Goal: Find specific page/section

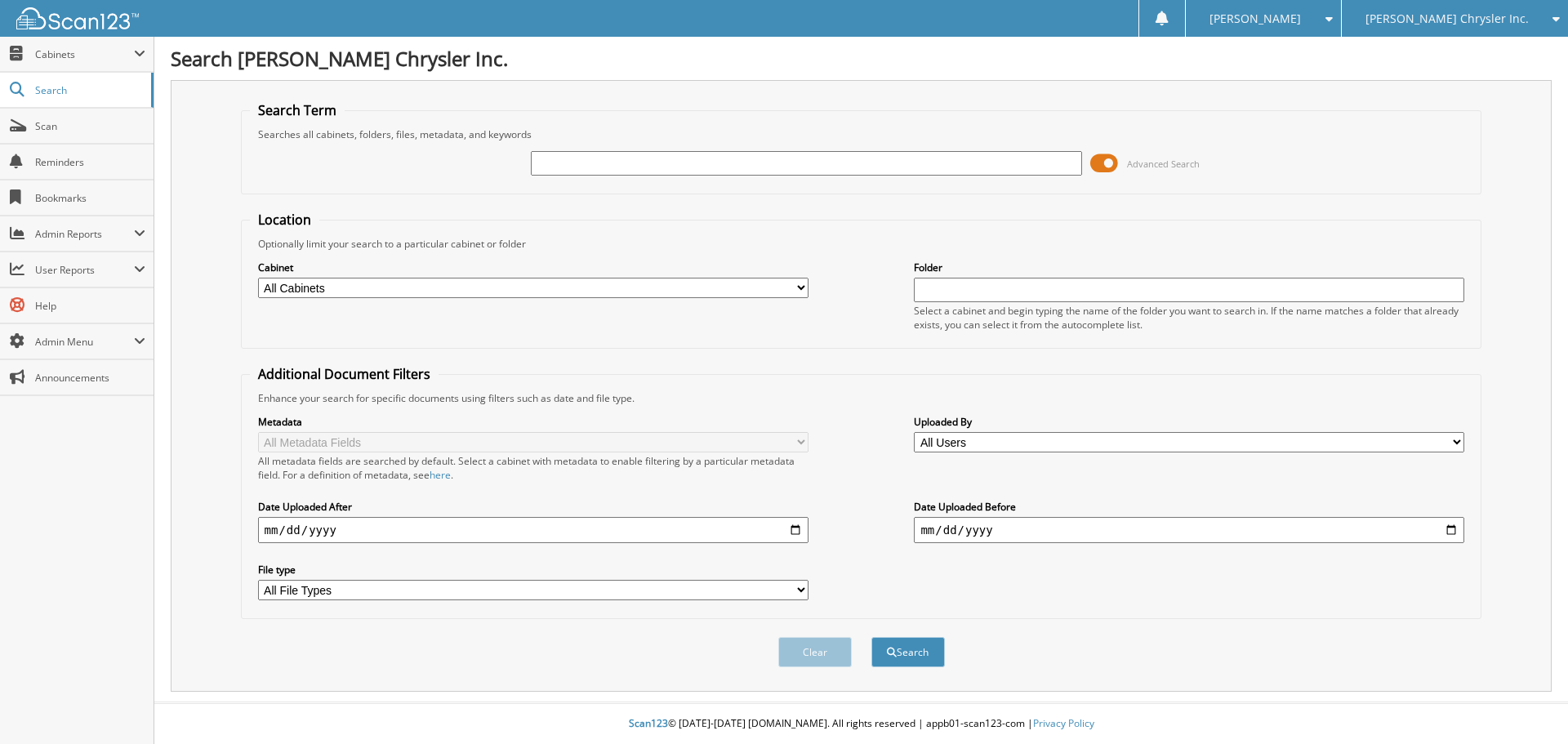
click at [1473, 18] on span "[PERSON_NAME] Chrysler Inc." at bounding box center [1447, 19] width 164 height 10
click at [787, 170] on input "text" at bounding box center [806, 164] width 550 height 25
type input "63548"
click at [871, 637] on button "Search" at bounding box center [907, 652] width 73 height 30
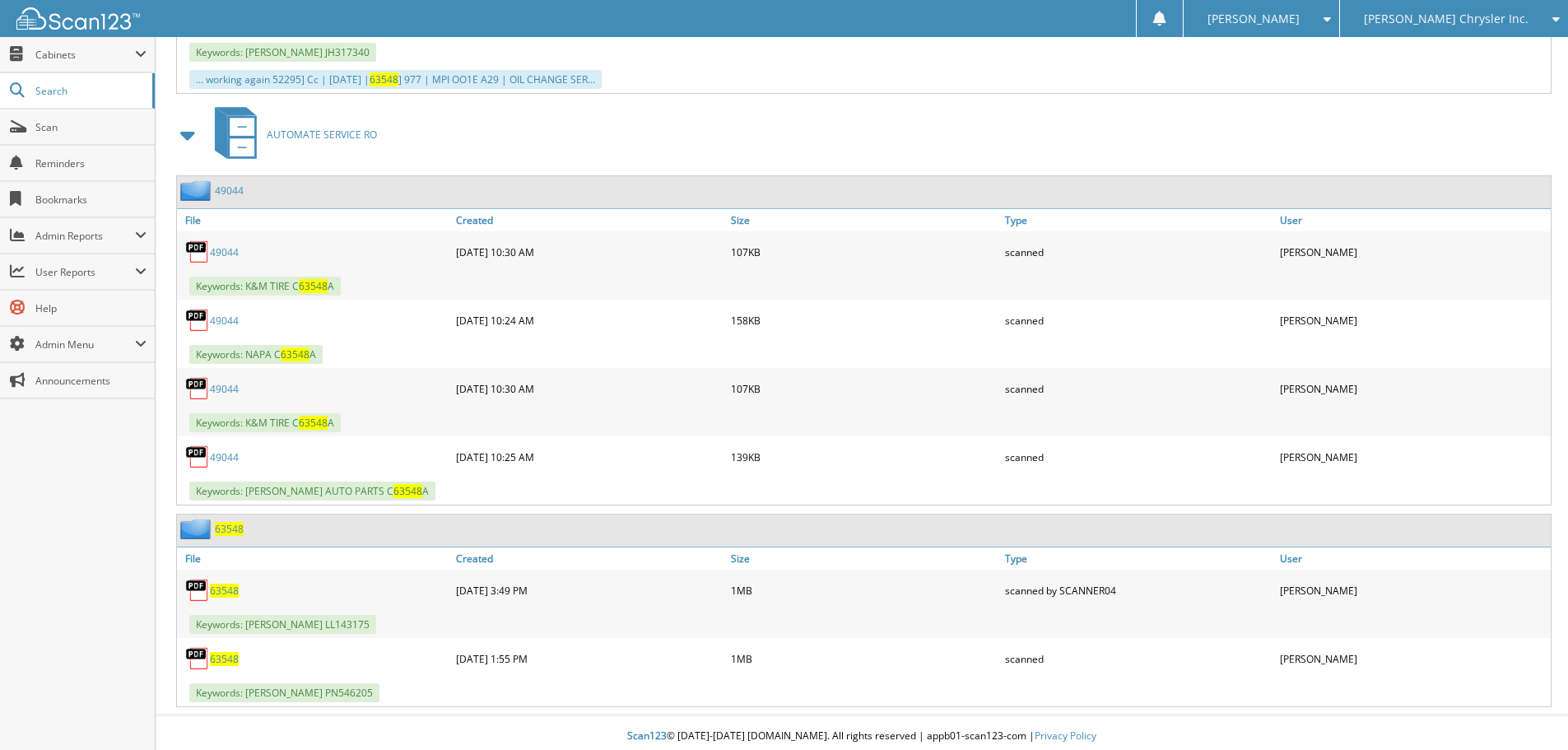
scroll to position [1818, 0]
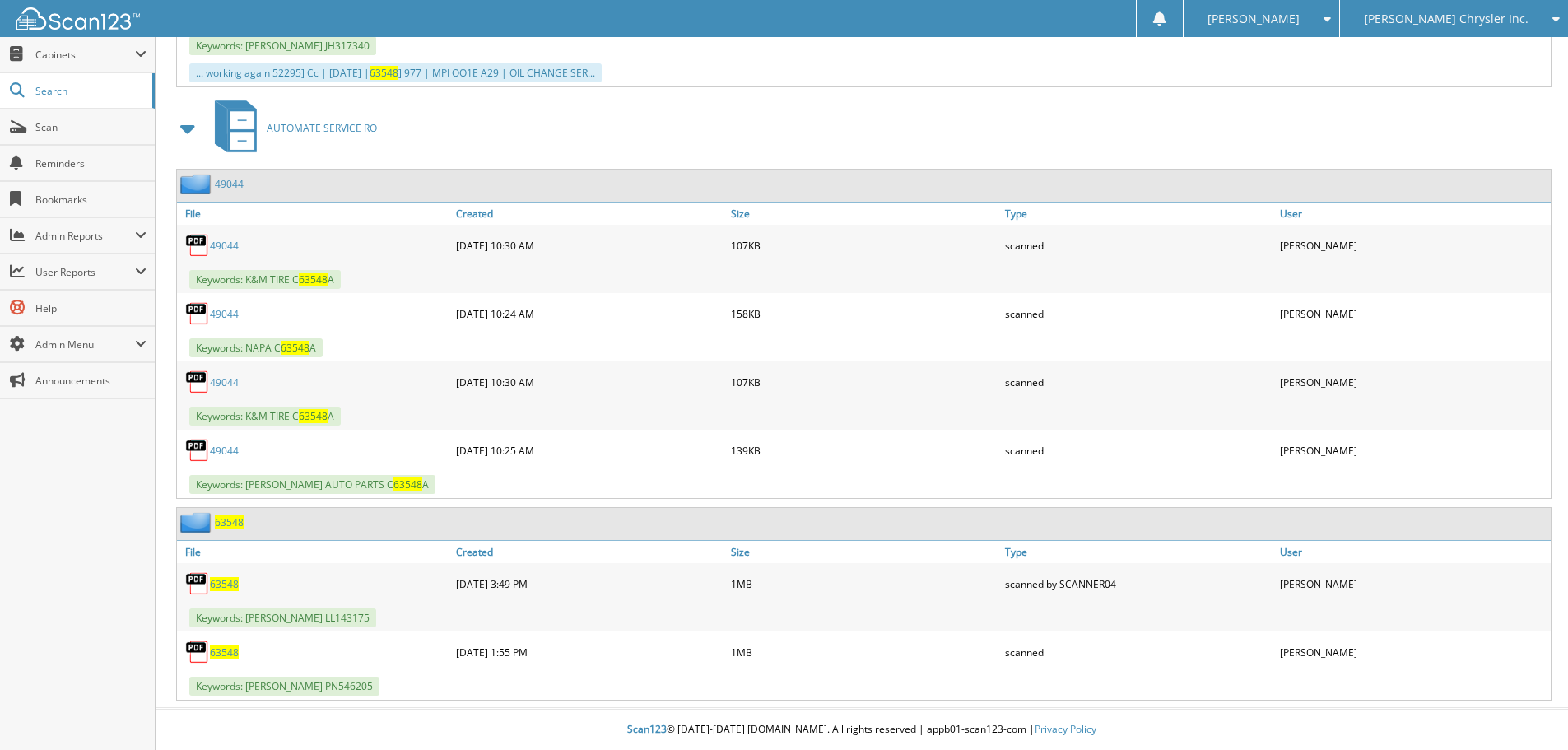
click at [232, 651] on span "63548" at bounding box center [224, 652] width 29 height 14
